Goal: Complete application form: Complete application form

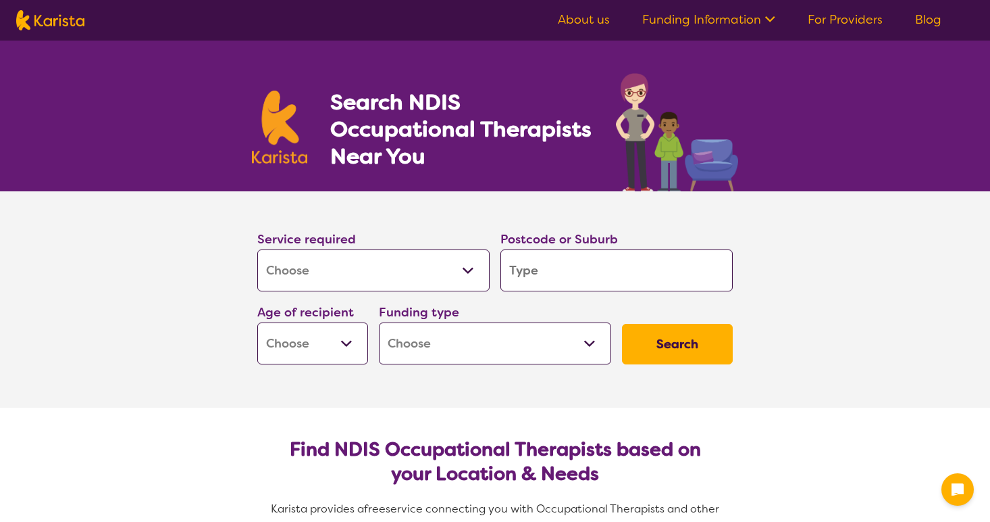
select select "[MEDICAL_DATA]"
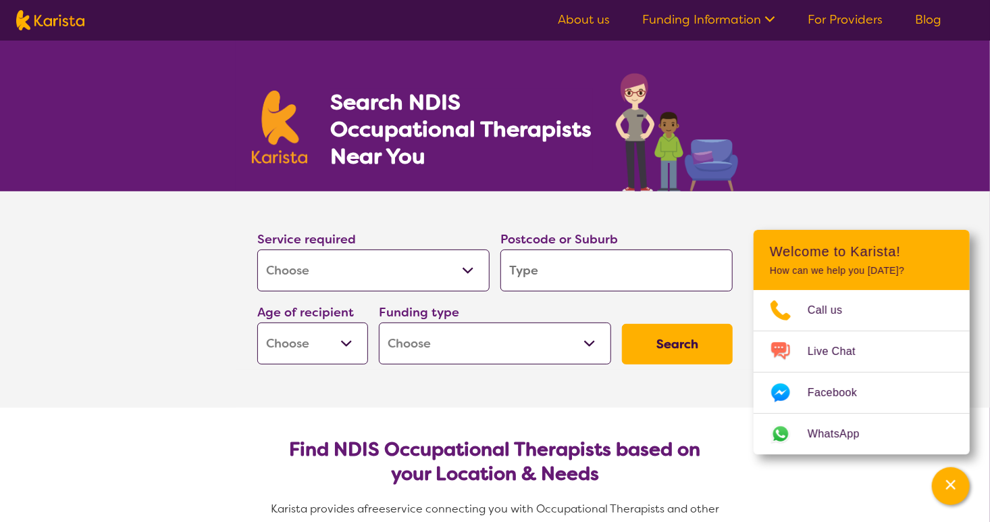
click at [567, 278] on input "search" at bounding box center [617, 270] width 232 height 42
type input "3"
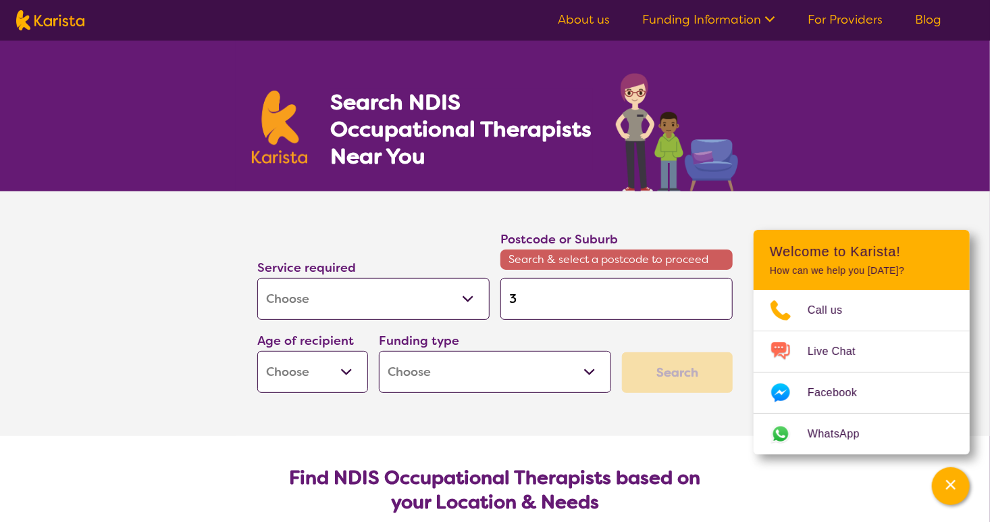
type input "31"
type input "319"
type input "3199"
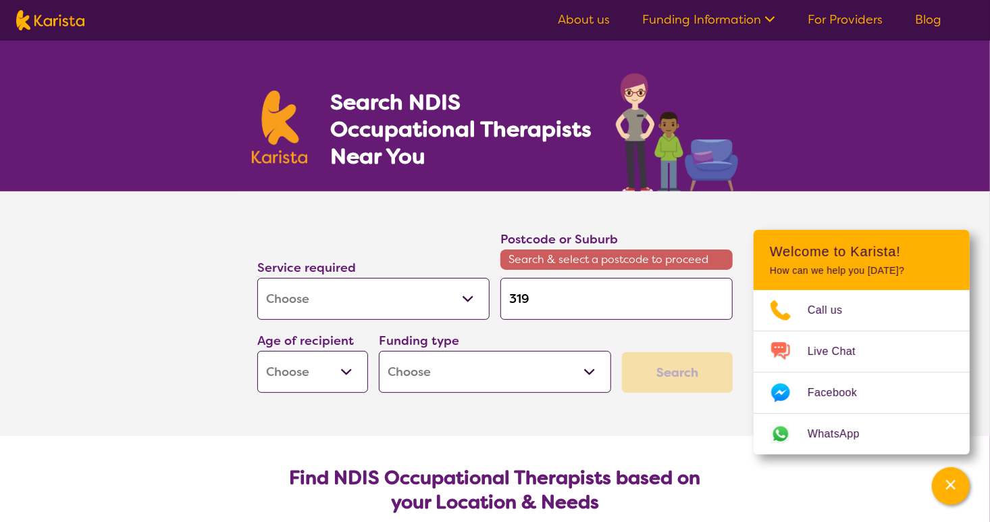
type input "3199"
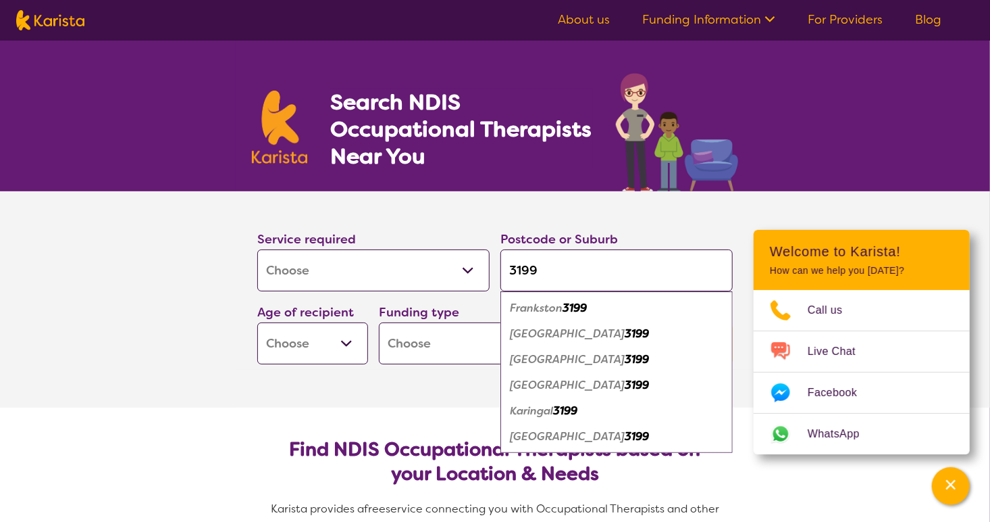
type input "3199"
click at [583, 385] on em "[GEOGRAPHIC_DATA]" at bounding box center [567, 385] width 115 height 14
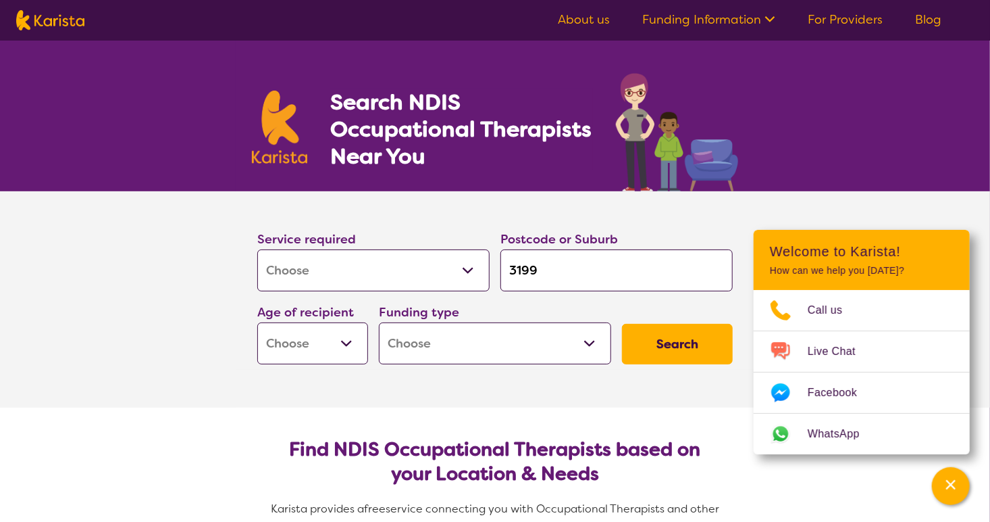
click at [578, 266] on input "3199" at bounding box center [617, 270] width 232 height 42
click at [587, 344] on select "Home Care Package (HCP) National Disability Insurance Scheme (NDIS) I don't know" at bounding box center [495, 343] width 232 height 42
select select "NDIS"
click at [379, 322] on select "Home Care Package (HCP) National Disability Insurance Scheme (NDIS) I don't know" at bounding box center [495, 343] width 232 height 42
select select "NDIS"
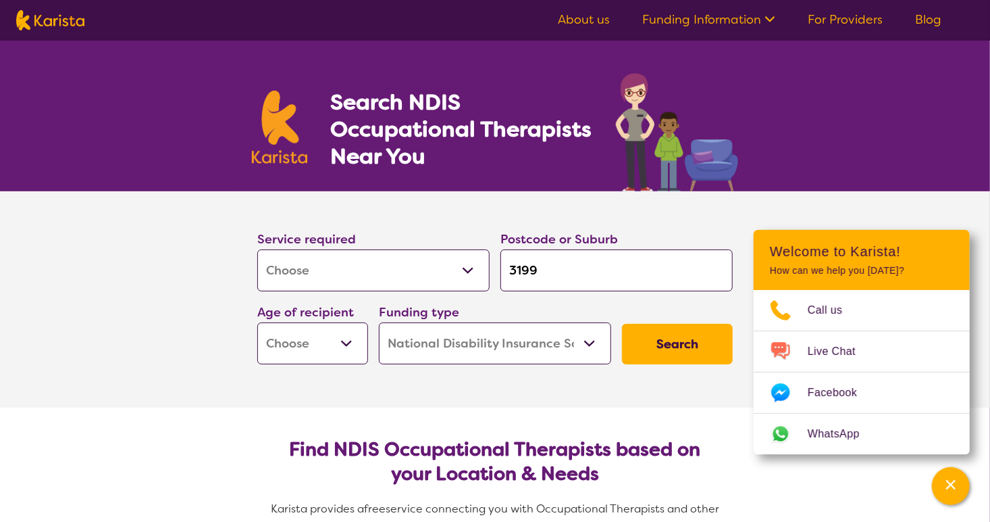
click at [352, 341] on select "Early Childhood - 0 to 9 Child - 10 to 11 Adolescent - 12 to 17 Adult - 18 to 6…" at bounding box center [312, 343] width 111 height 42
select select "AD"
click at [257, 322] on select "Early Childhood - 0 to 9 Child - 10 to 11 Adolescent - 12 to 17 Adult - 18 to 6…" at bounding box center [312, 343] width 111 height 42
select select "AD"
click at [683, 342] on button "Search" at bounding box center [677, 344] width 111 height 41
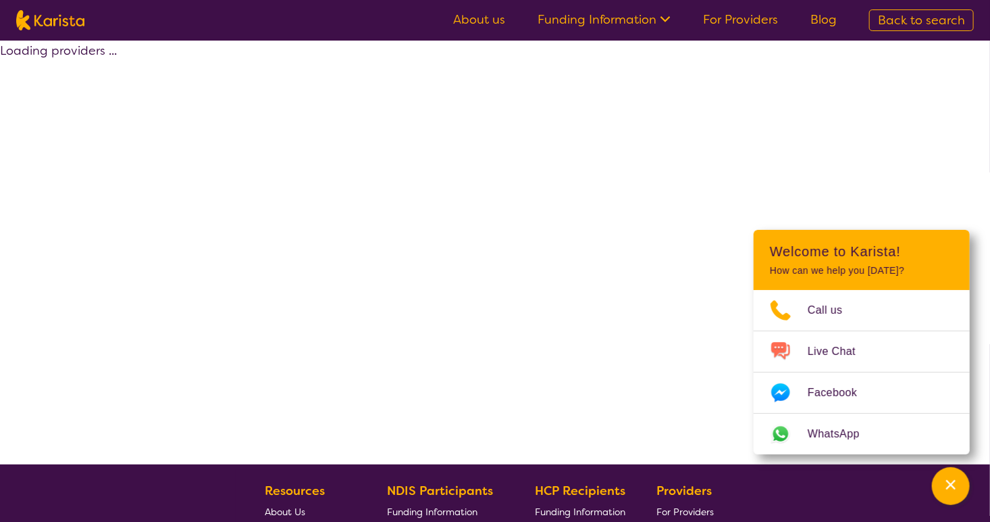
select select "by_score"
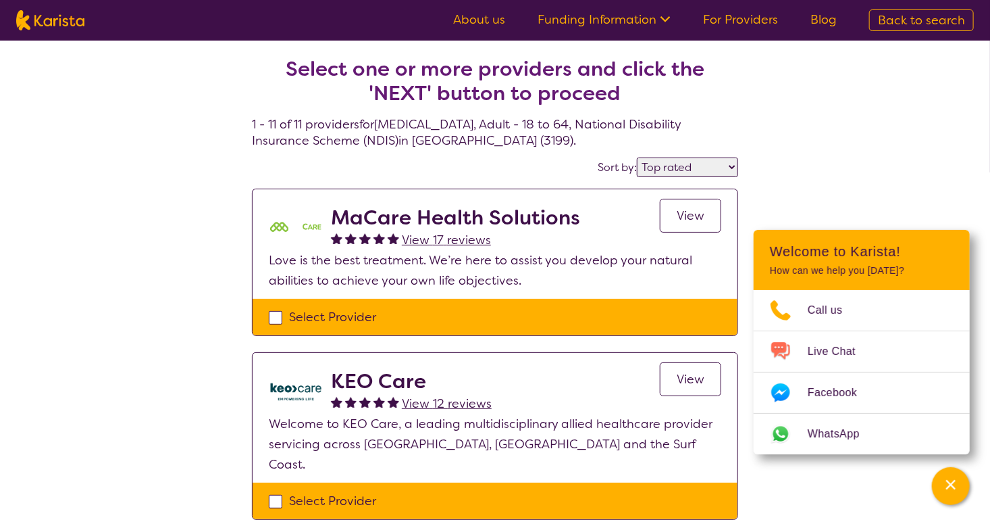
click at [688, 209] on span "View" at bounding box center [691, 215] width 28 height 16
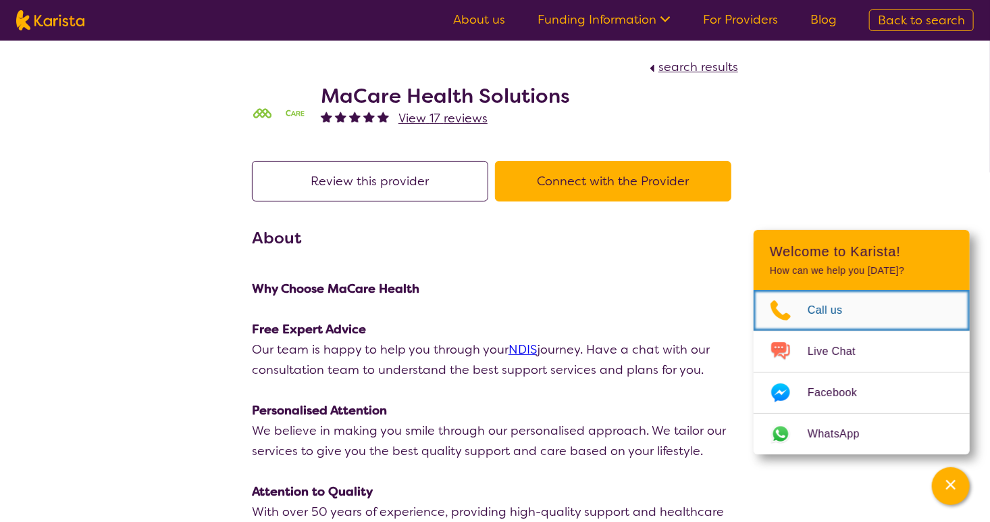
click at [828, 308] on span "Call us" at bounding box center [833, 310] width 51 height 20
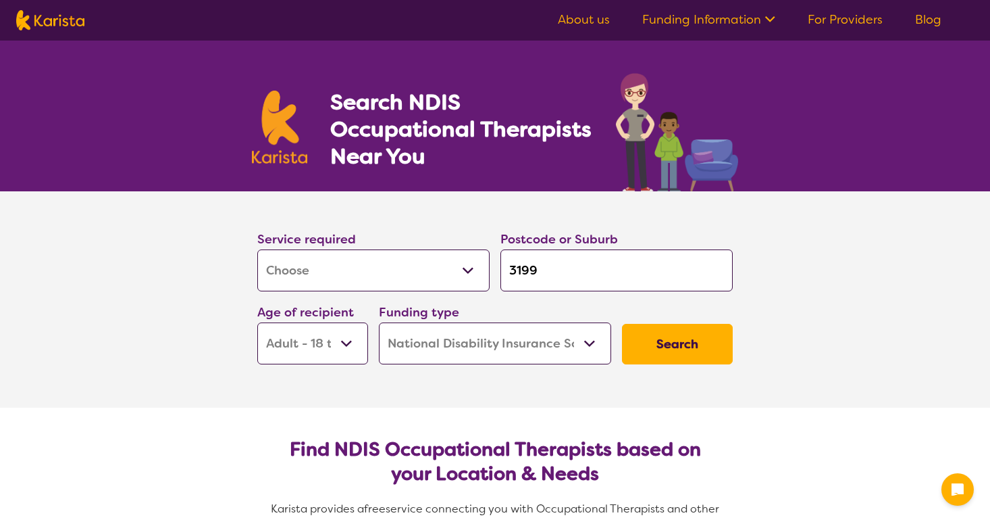
select select "[MEDICAL_DATA]"
select select "AD"
select select "NDIS"
select select "[MEDICAL_DATA]"
select select "AD"
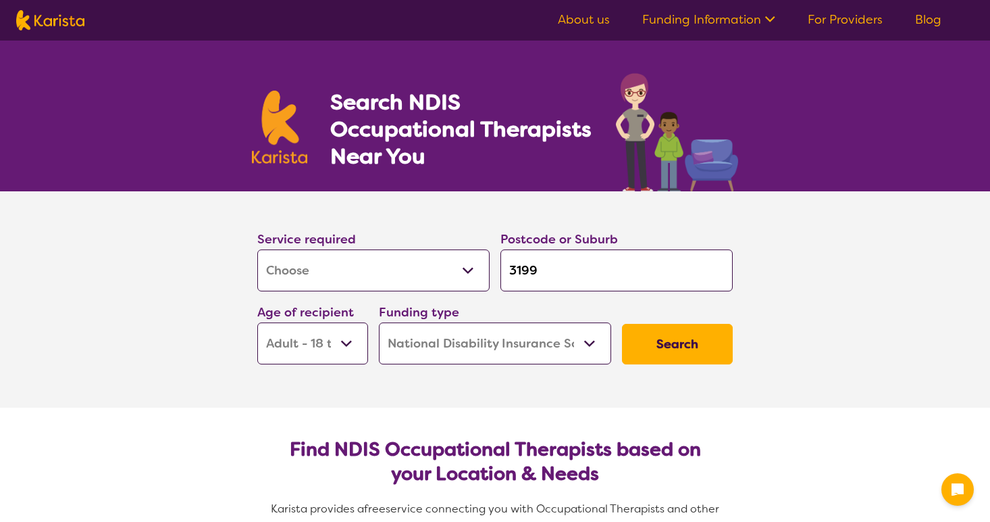
select select "NDIS"
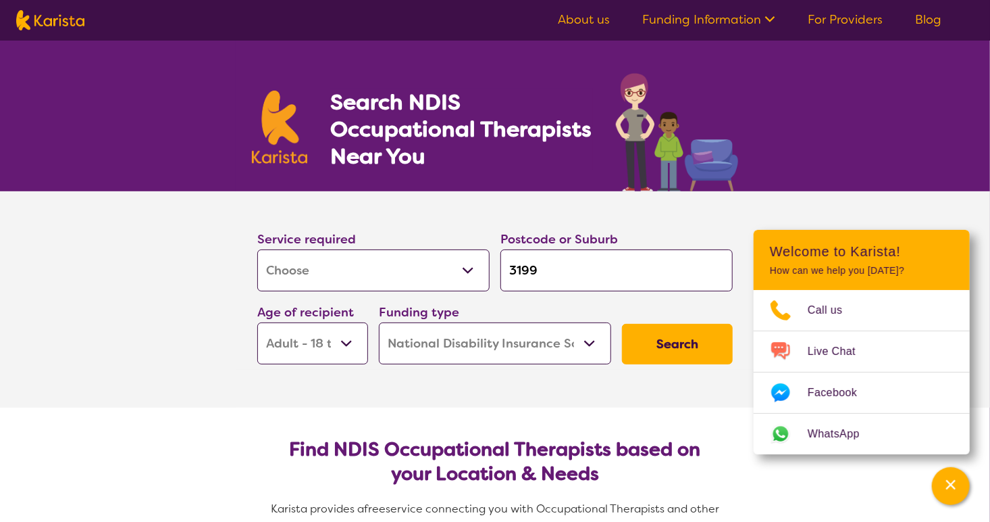
click at [678, 347] on button "Search" at bounding box center [677, 344] width 111 height 41
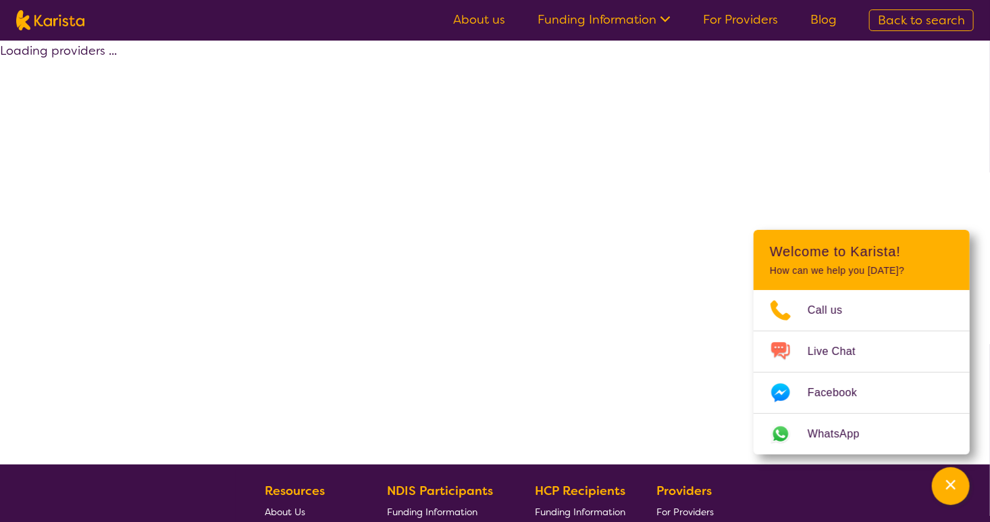
select select "by_score"
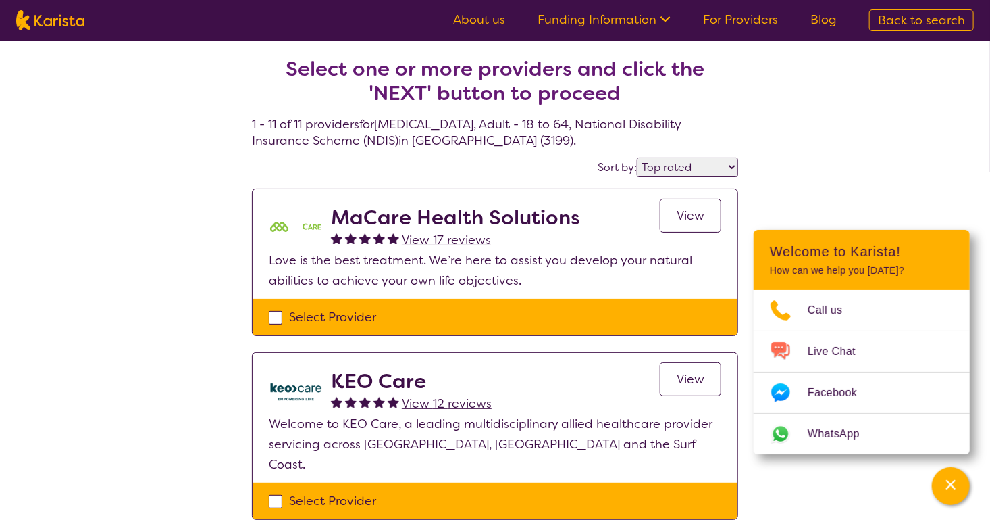
click at [274, 313] on div "Select Provider" at bounding box center [495, 317] width 453 height 20
checkbox input "true"
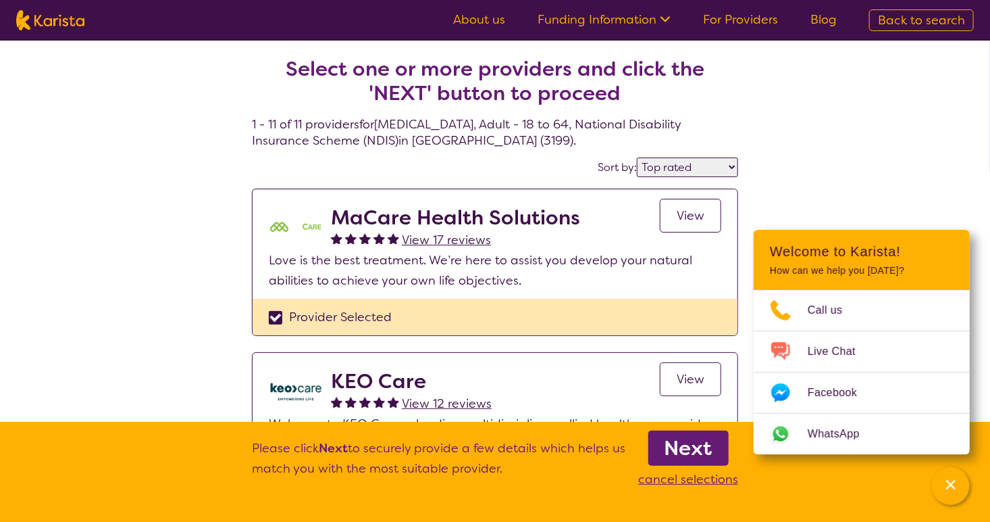
click at [730, 169] on select "Highly reviewed Top rated" at bounding box center [687, 167] width 101 height 20
click at [705, 211] on link "View" at bounding box center [690, 216] width 61 height 34
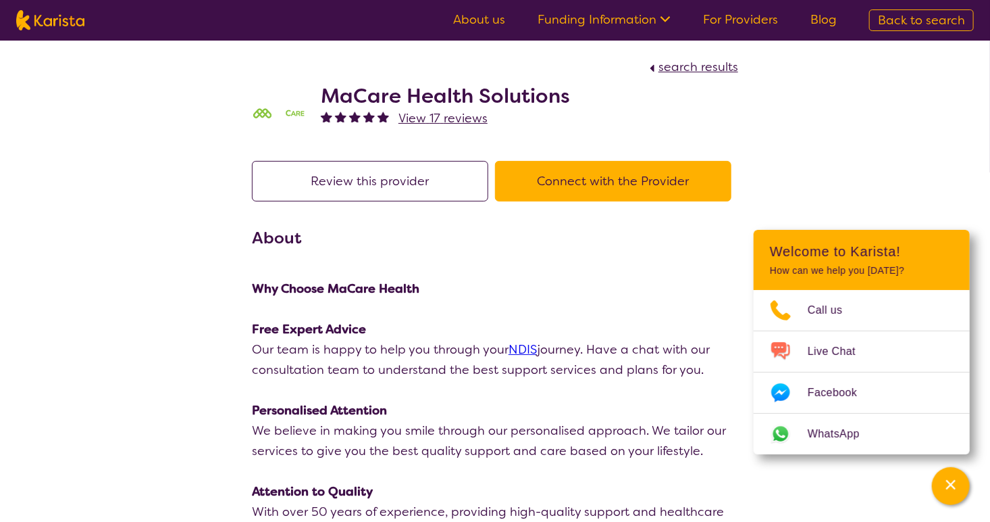
click at [620, 183] on button "Connect with the Provider" at bounding box center [613, 181] width 236 height 41
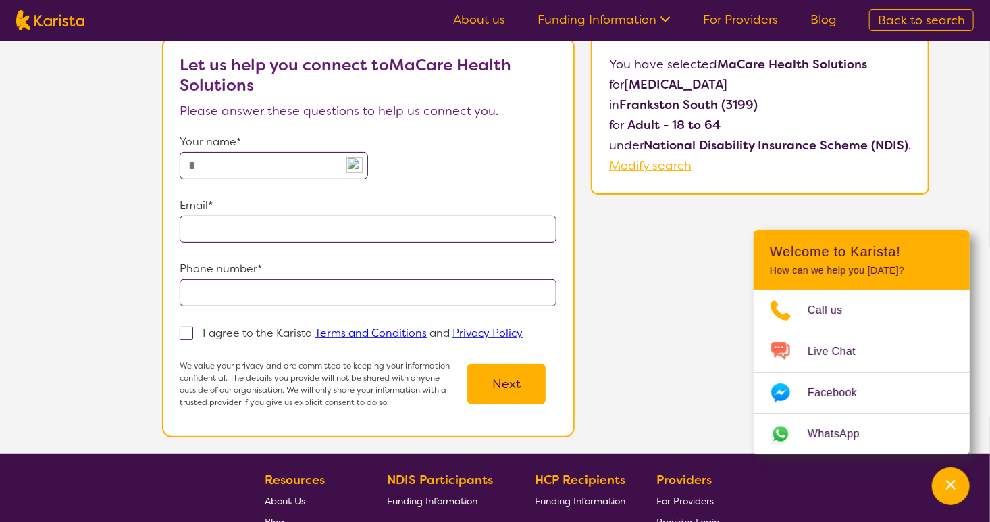
scroll to position [68, 0]
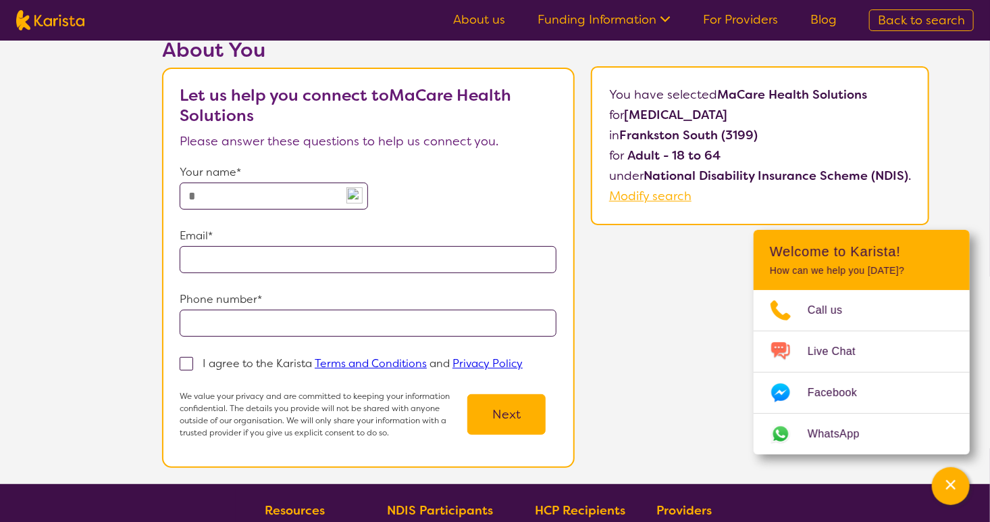
click at [278, 198] on input "text" at bounding box center [274, 195] width 188 height 27
type input "**********"
click at [188, 363] on span at bounding box center [187, 364] width 14 height 14
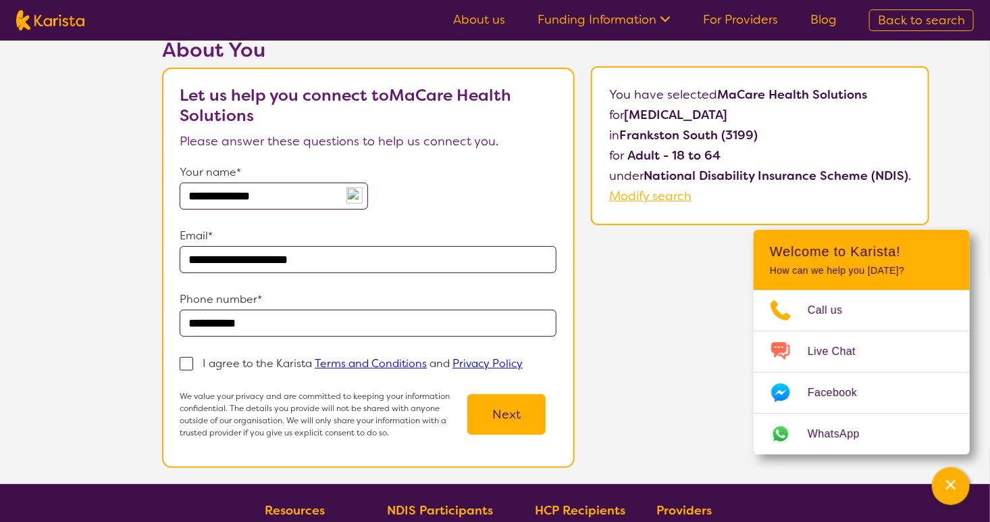
click at [523, 363] on input "I agree to the Karista Terms and Conditions and Privacy Policy" at bounding box center [527, 362] width 9 height 9
checkbox input "true"
click at [516, 413] on button "Next" at bounding box center [507, 414] width 78 height 41
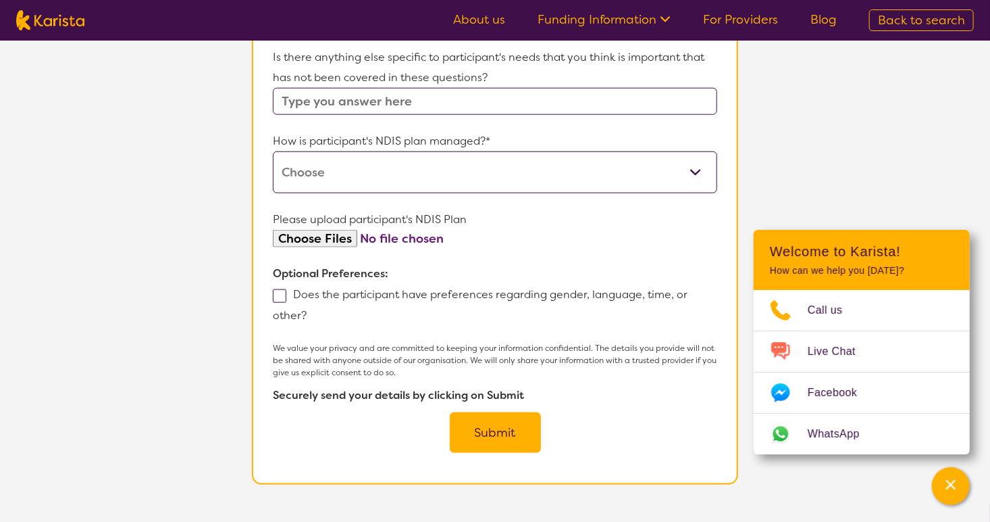
scroll to position [676, 0]
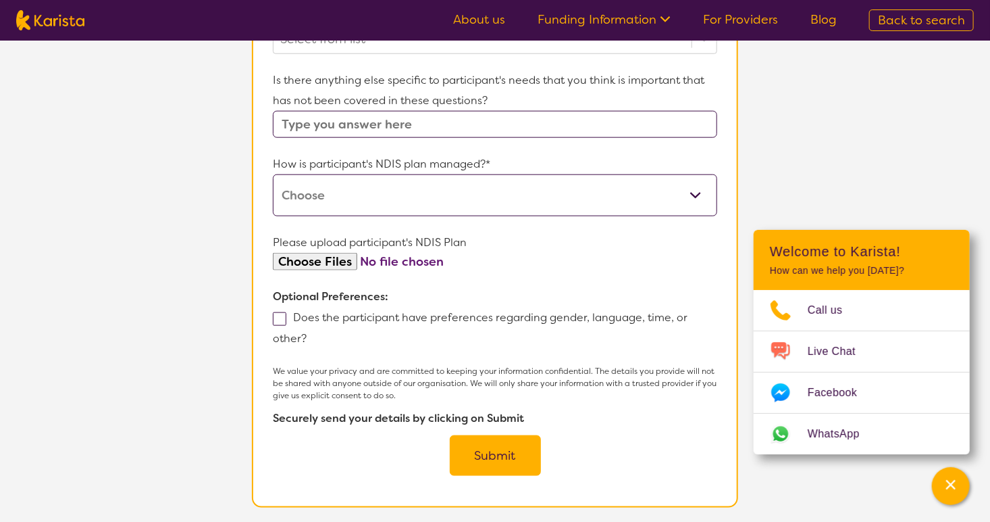
click at [400, 271] on input "file" at bounding box center [495, 262] width 445 height 18
click at [482, 216] on select "Self-managed NDIS plan Managed by a registered plan management provider (not th…" at bounding box center [495, 195] width 445 height 42
select select "Plan Managed"
click at [273, 192] on select "Self-managed NDIS plan Managed by a registered plan management provider (not th…" at bounding box center [495, 195] width 445 height 42
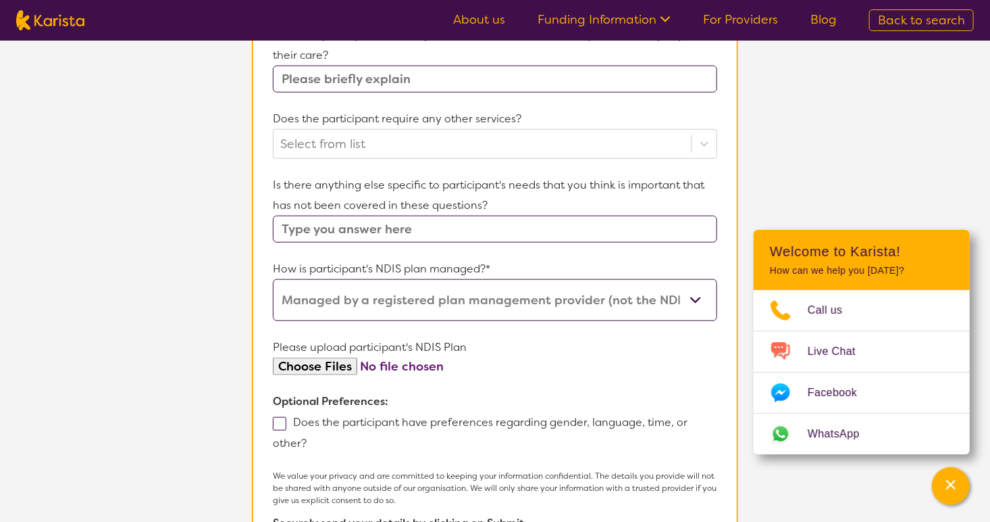
scroll to position [540, 0]
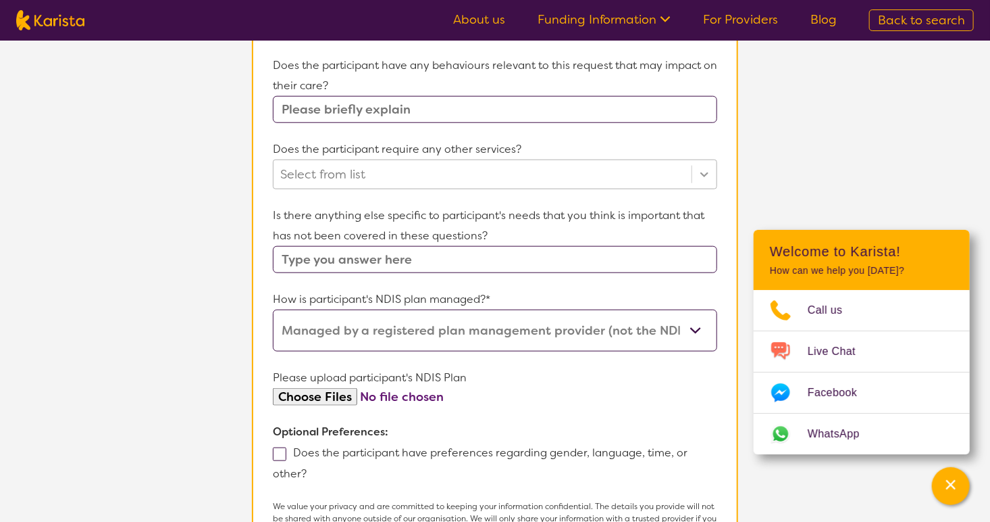
click at [712, 186] on div at bounding box center [704, 174] width 24 height 24
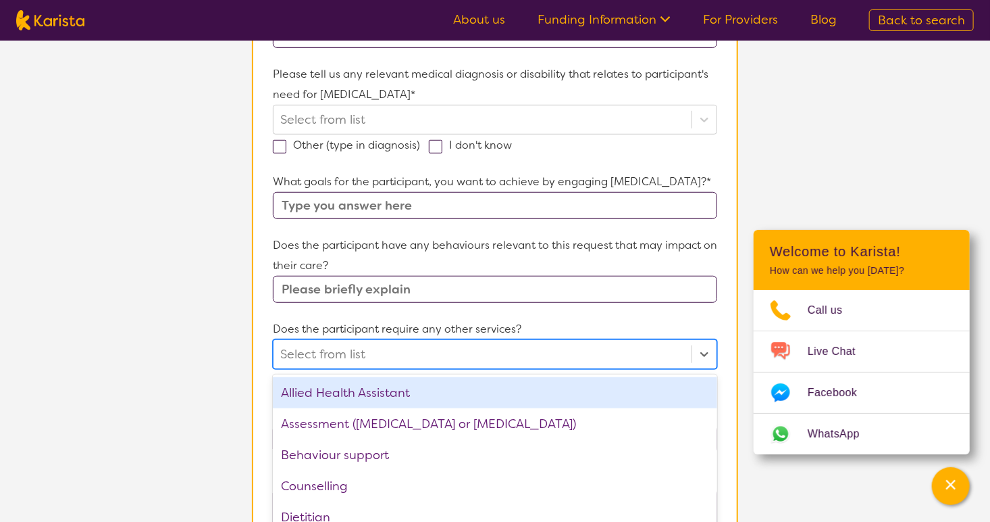
scroll to position [338, 0]
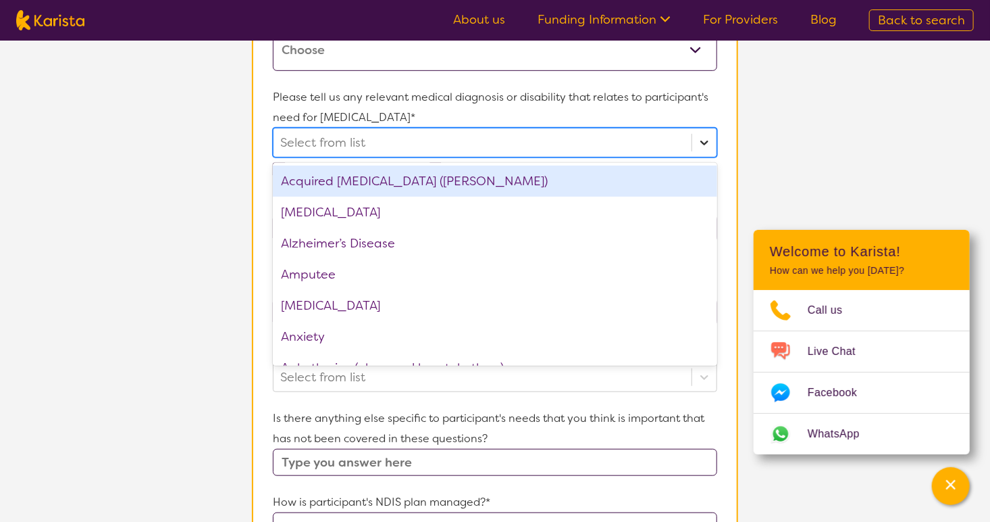
click at [703, 138] on icon at bounding box center [705, 143] width 14 height 14
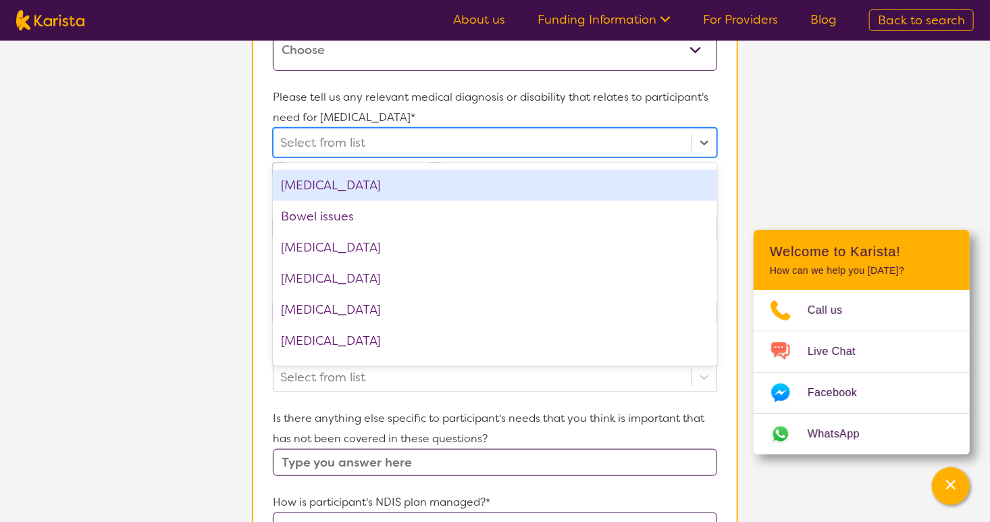
scroll to position [405, 0]
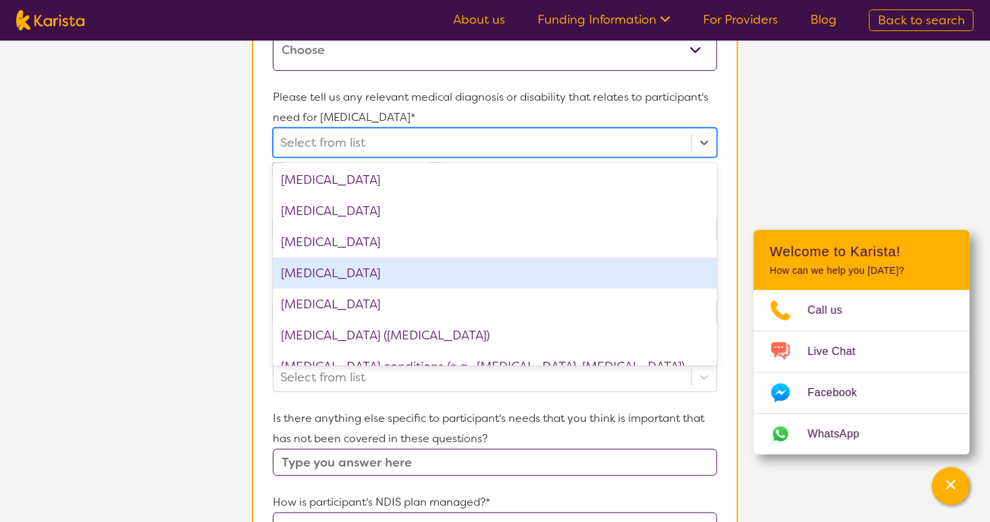
click at [355, 263] on div "Cerebral Palsy" at bounding box center [495, 272] width 445 height 31
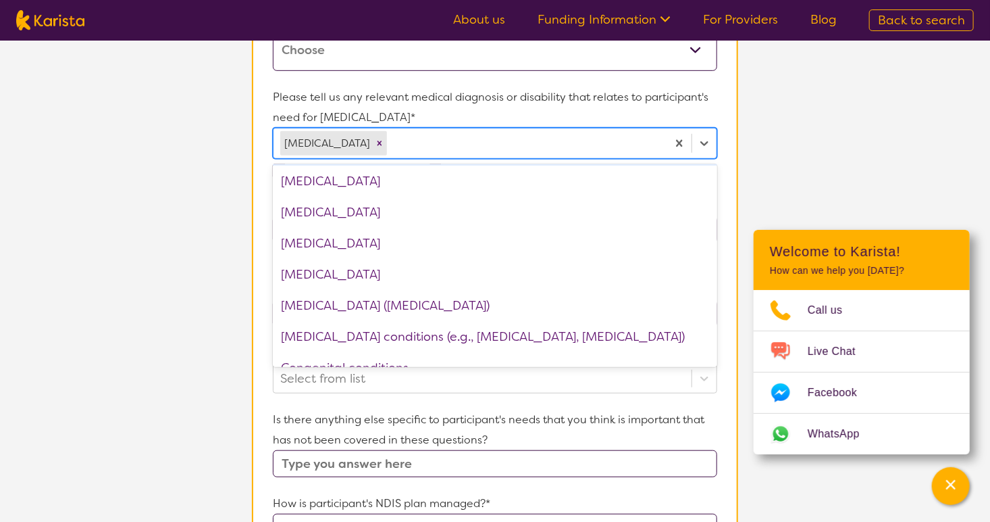
click at [853, 161] on section "L About You 2 Participant Details 3 Confirmation Participant Details & Service …" at bounding box center [495, 299] width 990 height 1192
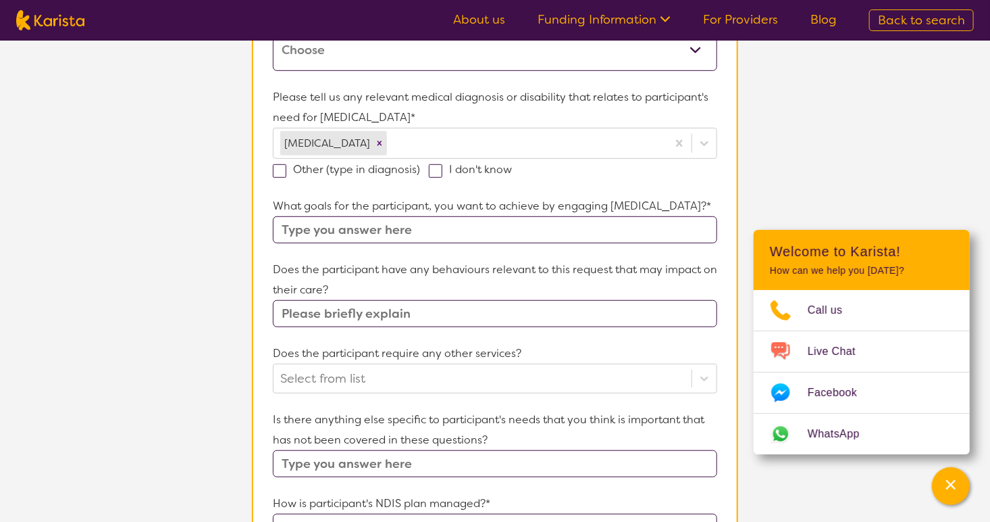
click at [276, 174] on span at bounding box center [280, 171] width 14 height 14
click at [420, 173] on input "Other (type in diagnosis)" at bounding box center [424, 168] width 9 height 9
checkbox input "true"
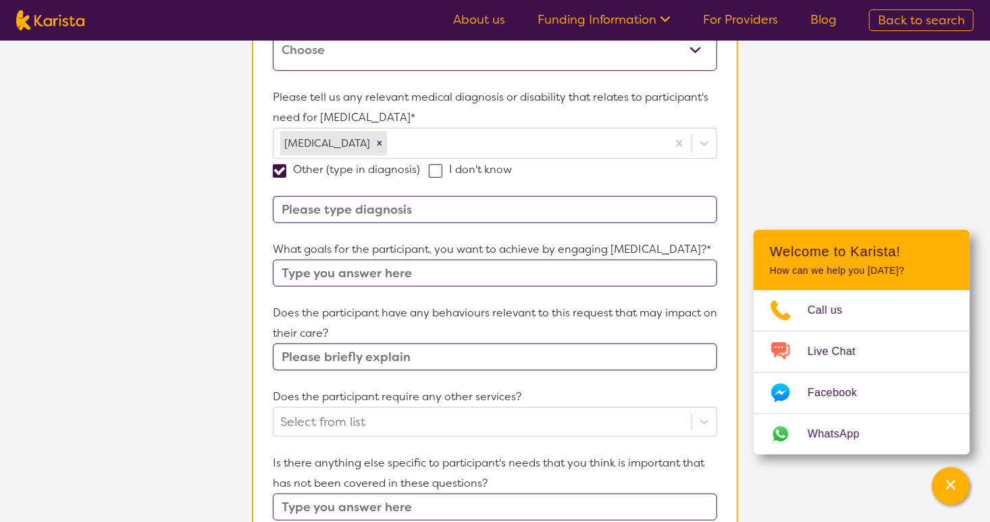
click at [349, 205] on input at bounding box center [495, 209] width 445 height 27
type input "epilepsy, development delay"
click at [353, 286] on input "text" at bounding box center [495, 272] width 445 height 27
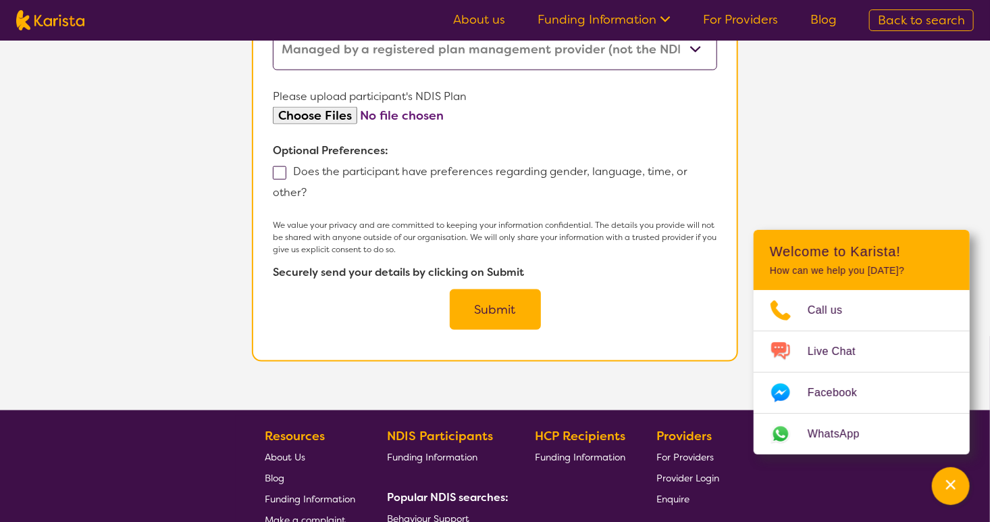
scroll to position [878, 0]
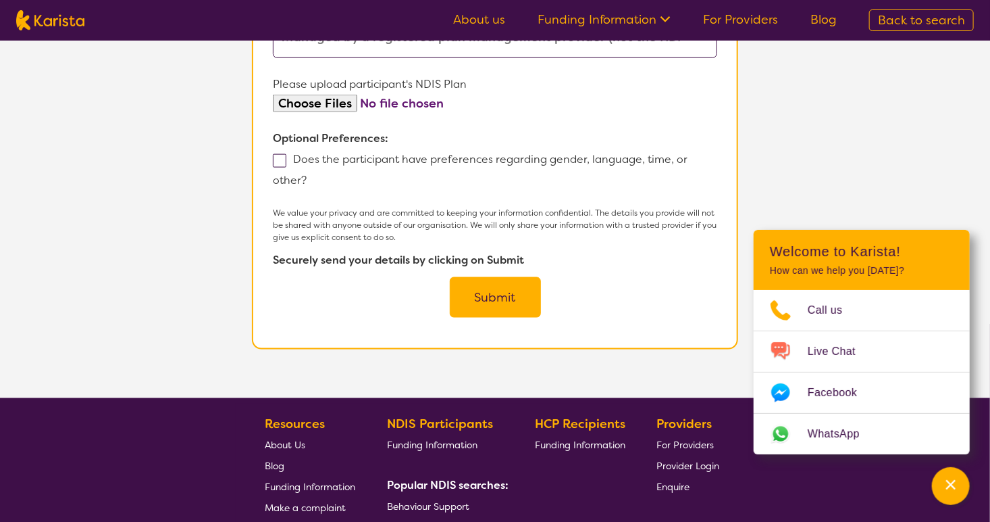
type input "increased independant showering"
click at [501, 316] on button "Submit" at bounding box center [495, 297] width 91 height 41
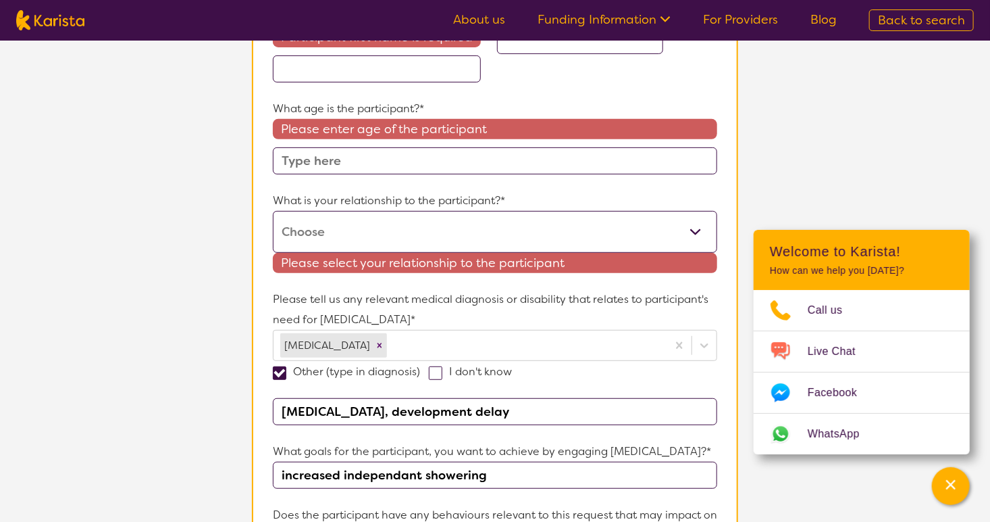
scroll to position [135, 0]
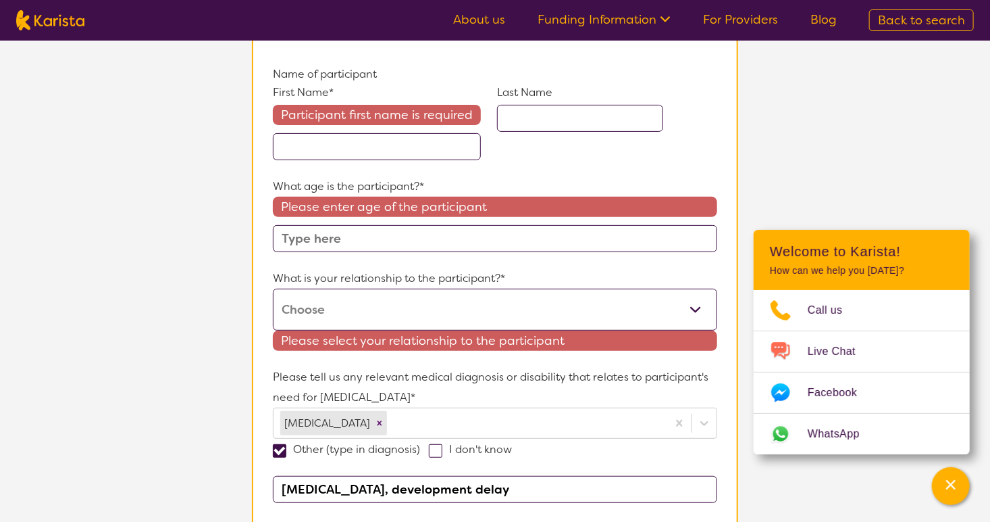
click at [355, 146] on input "text" at bounding box center [377, 146] width 208 height 27
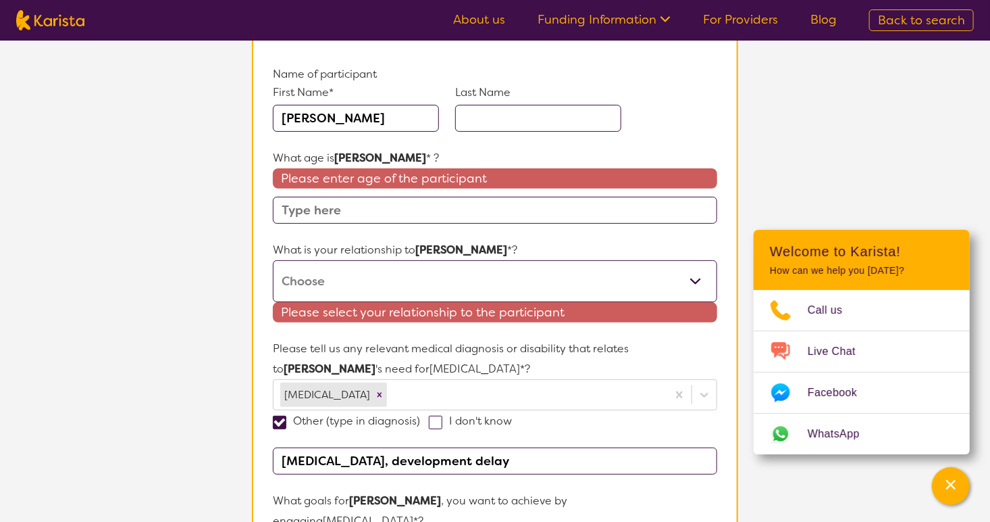
type input "brodie"
click at [495, 116] on input "text" at bounding box center [538, 118] width 166 height 27
type input "axnick"
click at [420, 211] on input "text" at bounding box center [495, 210] width 445 height 27
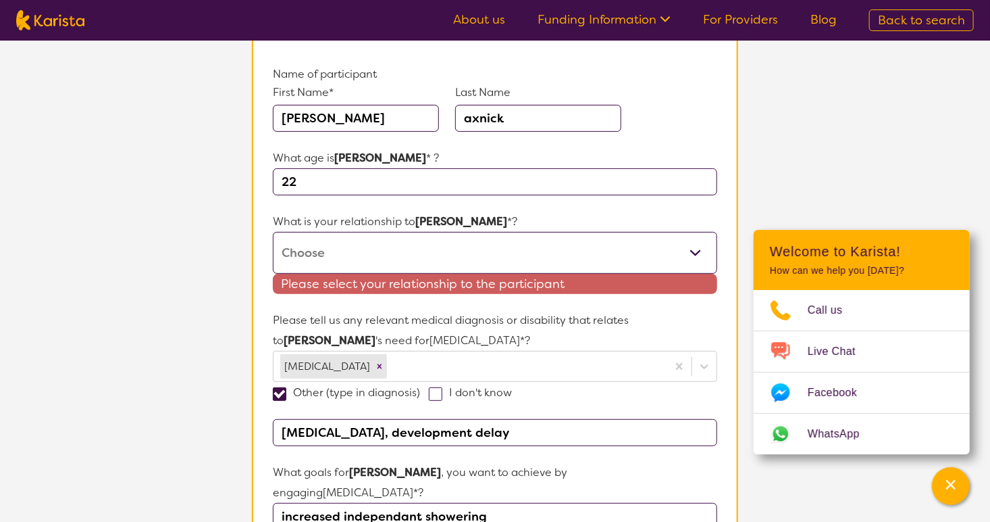
type input "22"
click at [422, 256] on select "This request is for myself I am their parent I am their child I am their spouse…" at bounding box center [495, 253] width 445 height 42
select select "I am their parent"
click at [273, 232] on select "This request is for myself I am their parent I am their child I am their spouse…" at bounding box center [495, 253] width 445 height 42
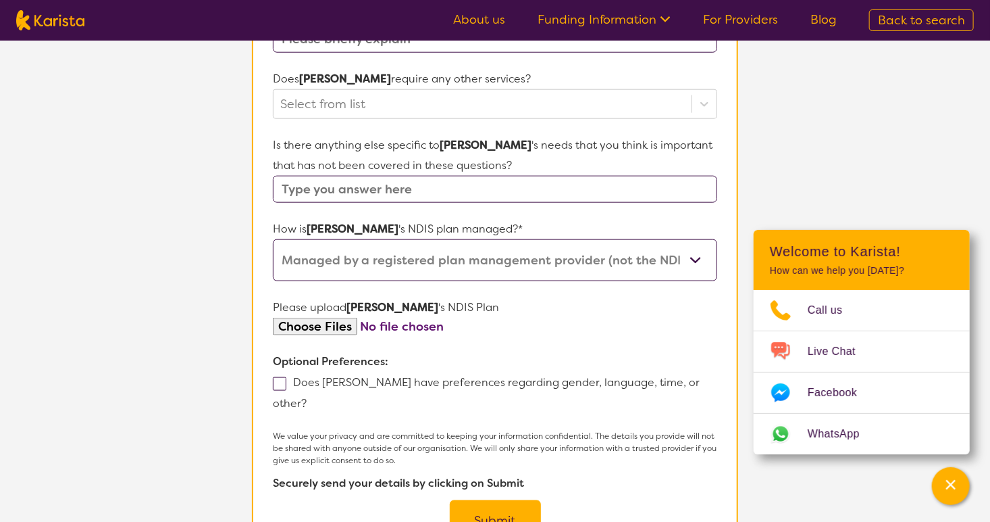
scroll to position [811, 0]
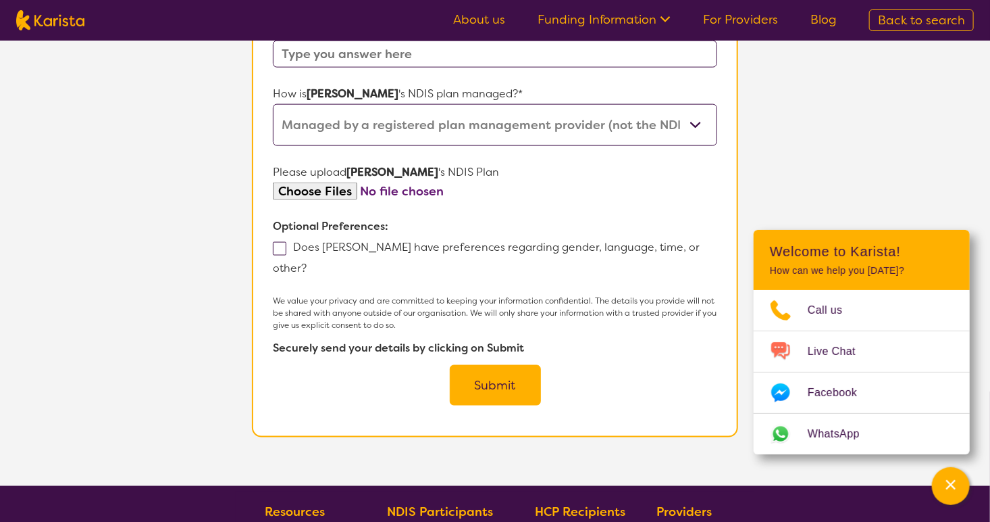
click at [487, 365] on button "Submit" at bounding box center [495, 385] width 91 height 41
